Goal: Task Accomplishment & Management: Use online tool/utility

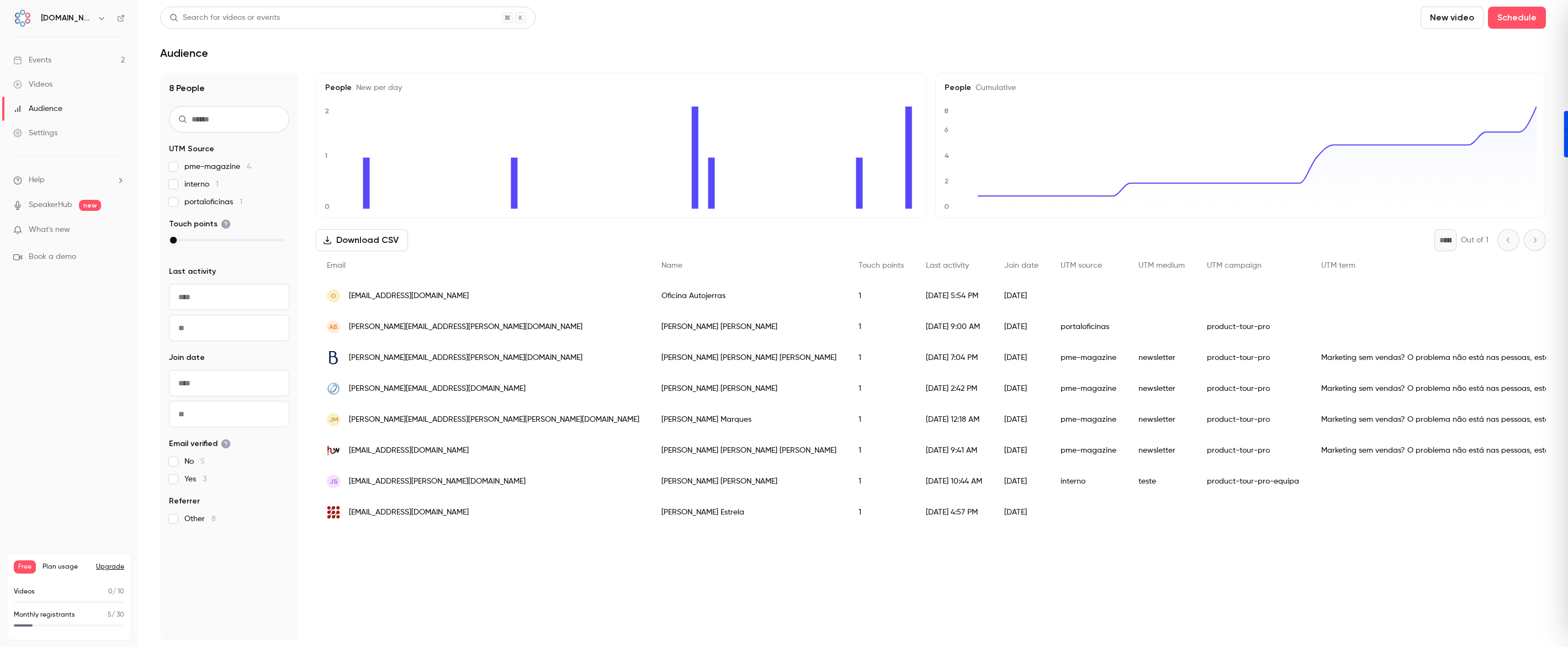
click at [40, 67] on link "Events 2" at bounding box center [69, 60] width 138 height 25
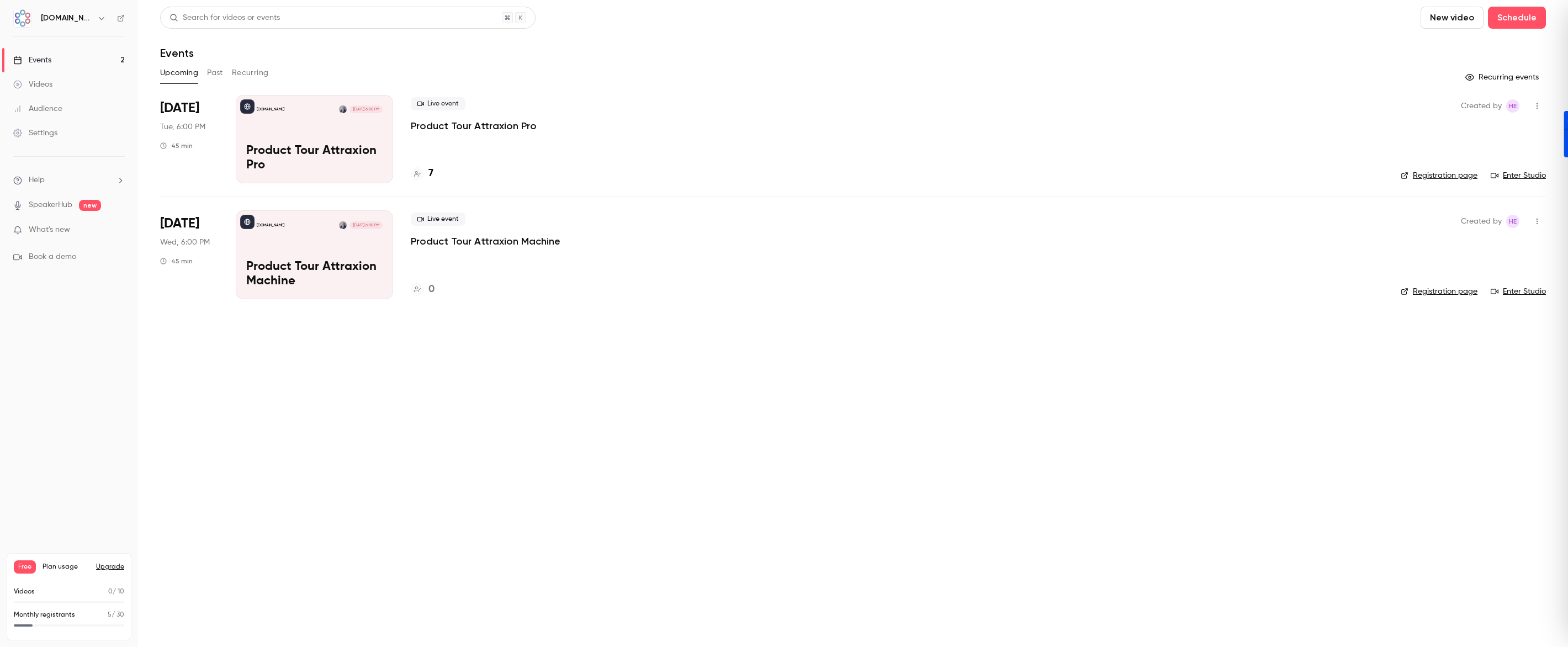
click at [286, 138] on div "[DOMAIN_NAME] [DATE] 6:00 PM Product Tour Attraxion Pro" at bounding box center [314, 139] width 157 height 88
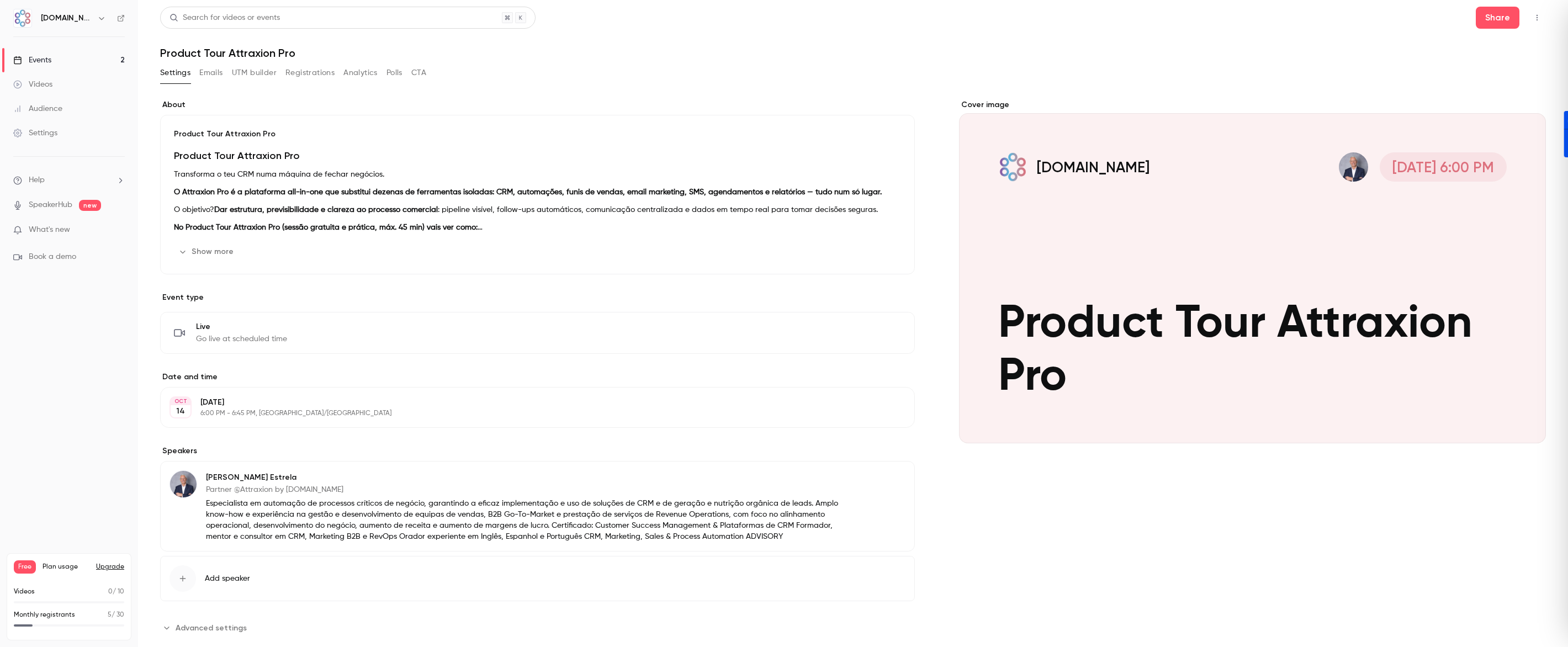
click at [243, 75] on button "UTM builder" at bounding box center [254, 73] width 45 height 18
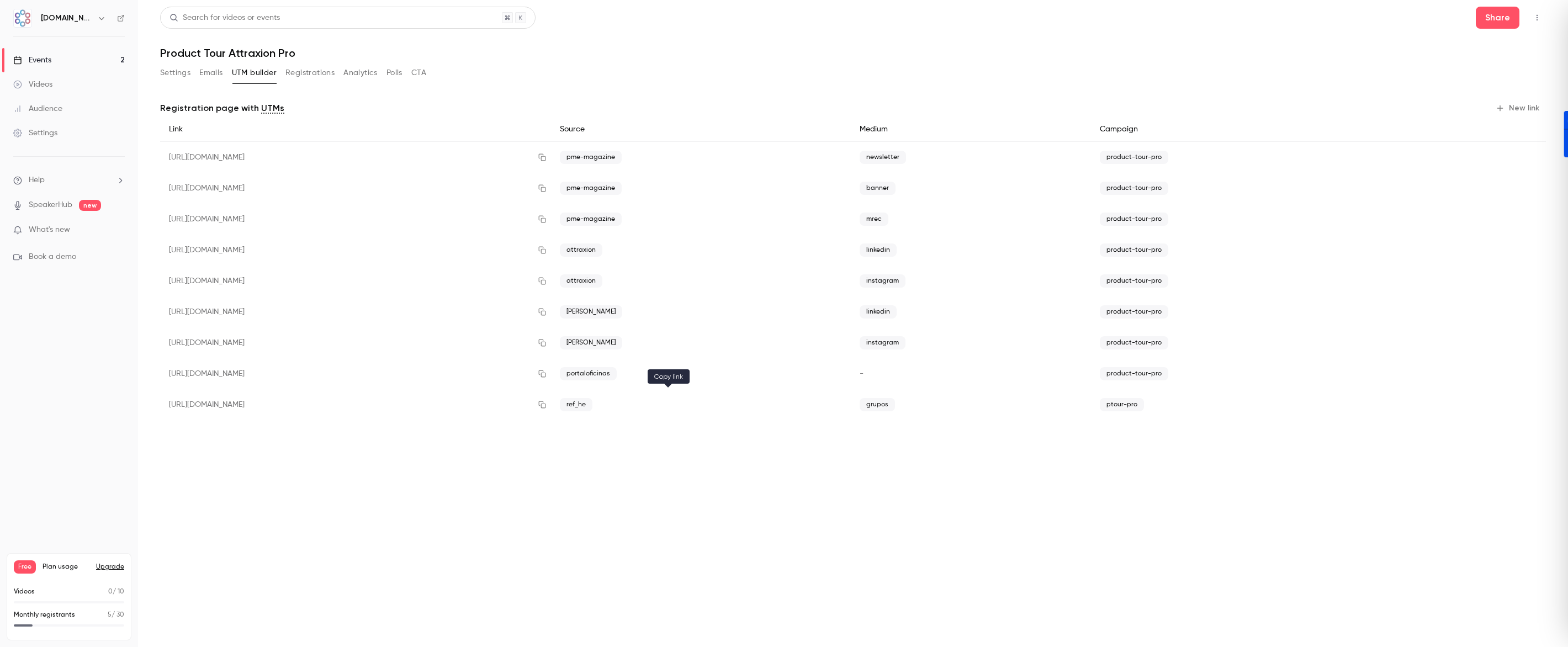
click at [546, 405] on icon "button" at bounding box center [542, 405] width 7 height 7
click at [42, 62] on div "Events" at bounding box center [32, 60] width 38 height 11
